Goal: Task Accomplishment & Management: Complete application form

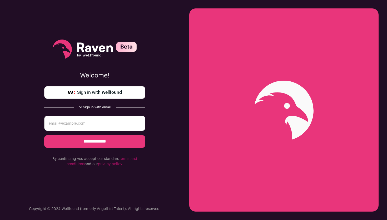
click at [98, 97] on link "Sign in with Wellfound" at bounding box center [94, 92] width 101 height 13
click at [74, 129] on input "email" at bounding box center [94, 122] width 101 height 15
type input "q"
paste input "[EMAIL_ADDRESS][DOMAIN_NAME]"
type input "[EMAIL_ADDRESS][DOMAIN_NAME]"
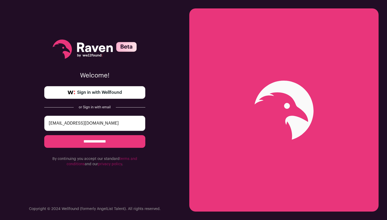
click at [44, 135] on input "**********" at bounding box center [94, 141] width 101 height 13
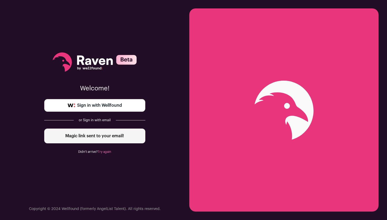
click at [115, 137] on div "Magic link sent to your email!" at bounding box center [94, 135] width 101 height 15
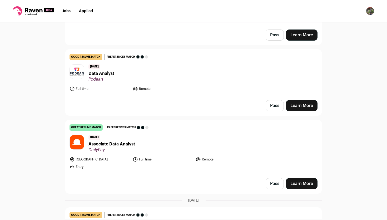
scroll to position [356, 0]
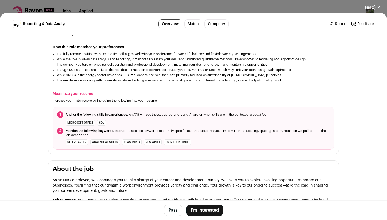
scroll to position [143, 0]
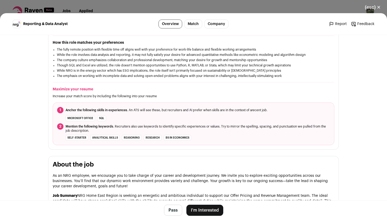
click at [141, 112] on span "Anchor the following skills in experiences . An ATS will see these, but recruit…" at bounding box center [167, 110] width 202 height 4
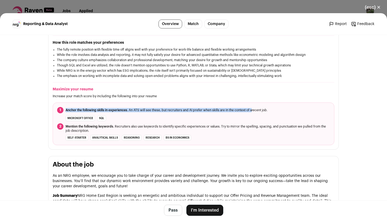
click at [141, 112] on span "Anchor the following skills in experiences . An ATS will see these, but recruit…" at bounding box center [167, 110] width 202 height 4
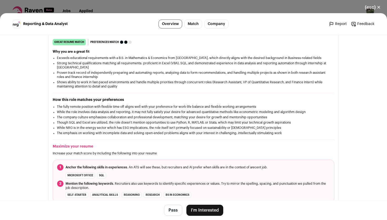
scroll to position [0, 0]
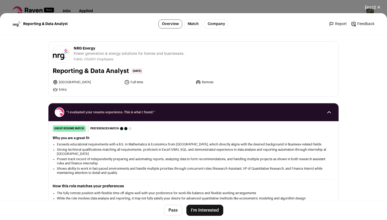
click at [203, 209] on button "I'm Interested" at bounding box center [204, 209] width 37 height 11
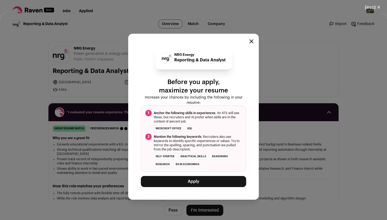
click at [189, 182] on button "Apply" at bounding box center [193, 181] width 105 height 11
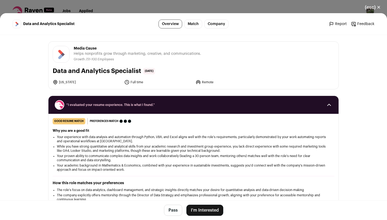
click at [206, 205] on button "I'm Interested" at bounding box center [204, 209] width 37 height 11
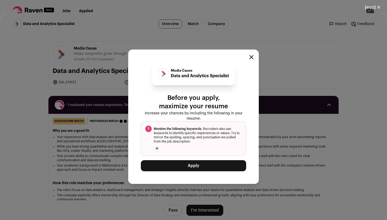
click at [210, 169] on button "Apply" at bounding box center [193, 165] width 105 height 11
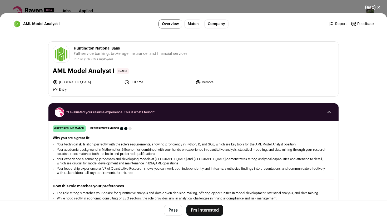
click at [196, 209] on button "I'm Interested" at bounding box center [204, 209] width 37 height 11
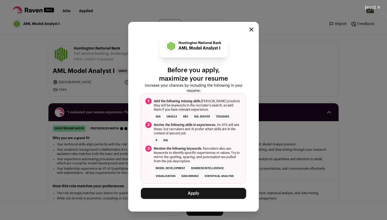
click at [187, 195] on button "Apply" at bounding box center [193, 193] width 105 height 11
